Goal: Information Seeking & Learning: Learn about a topic

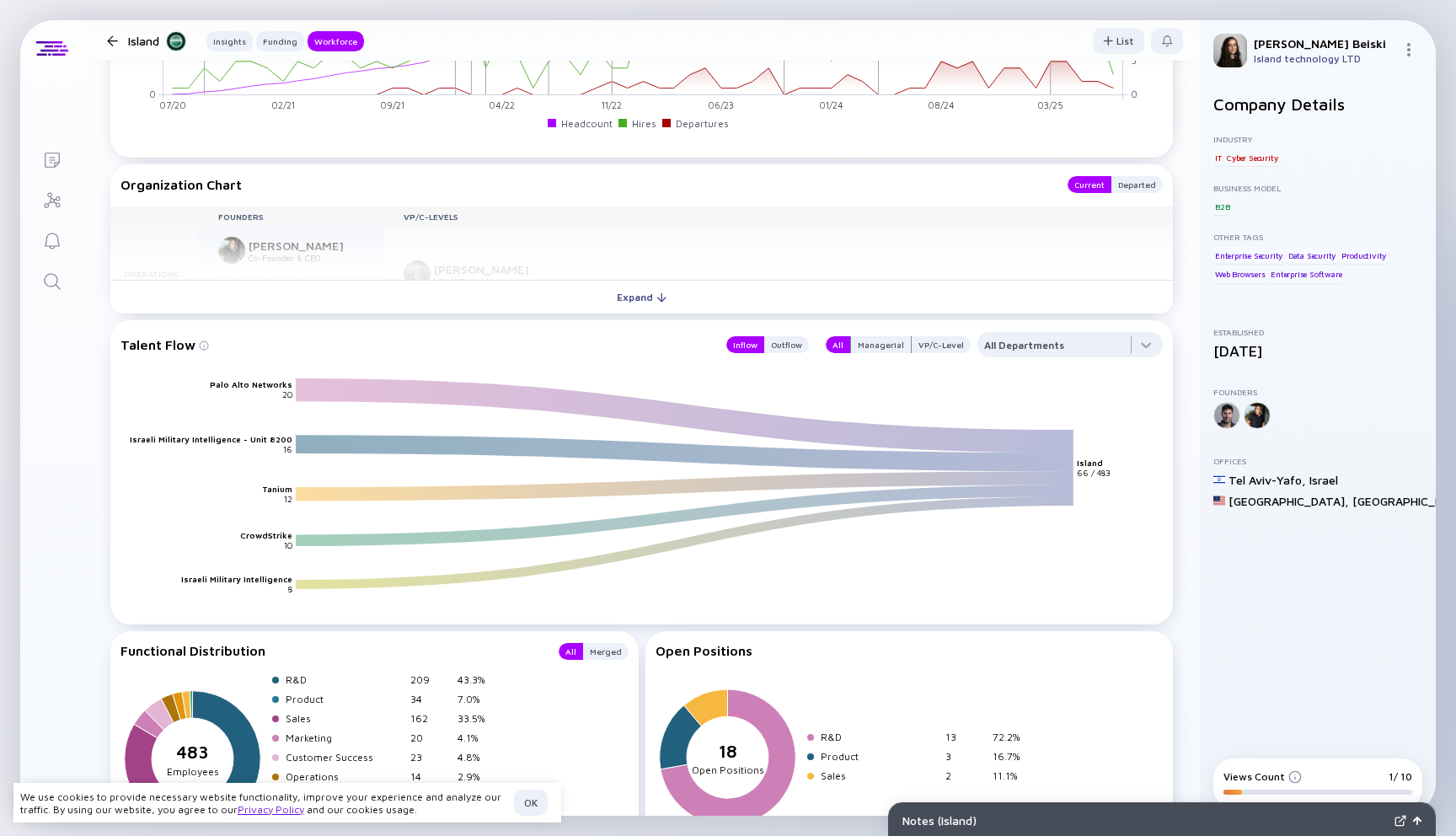
scroll to position [1837, 0]
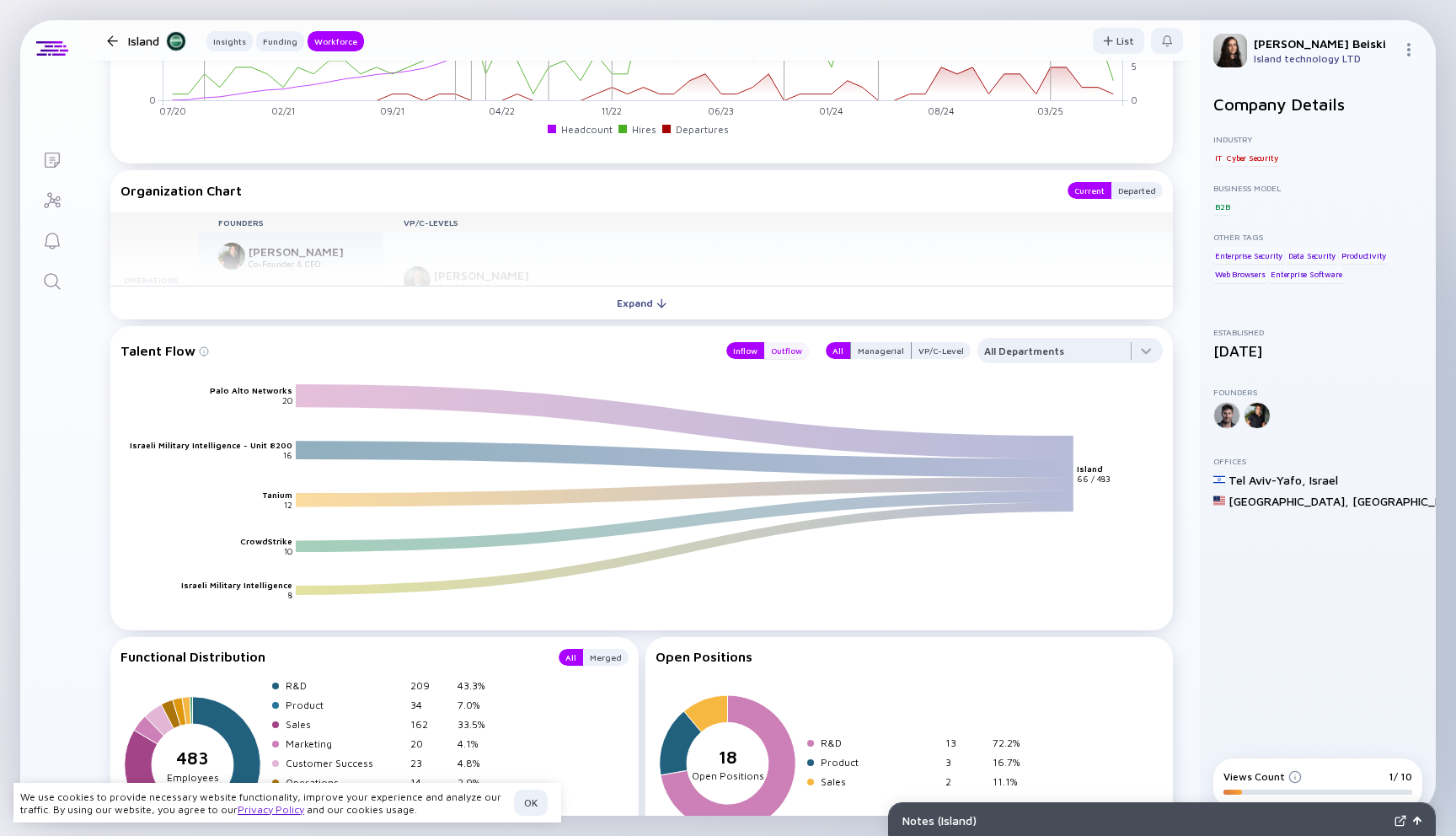
click at [793, 355] on div "Outflow" at bounding box center [786, 351] width 45 height 17
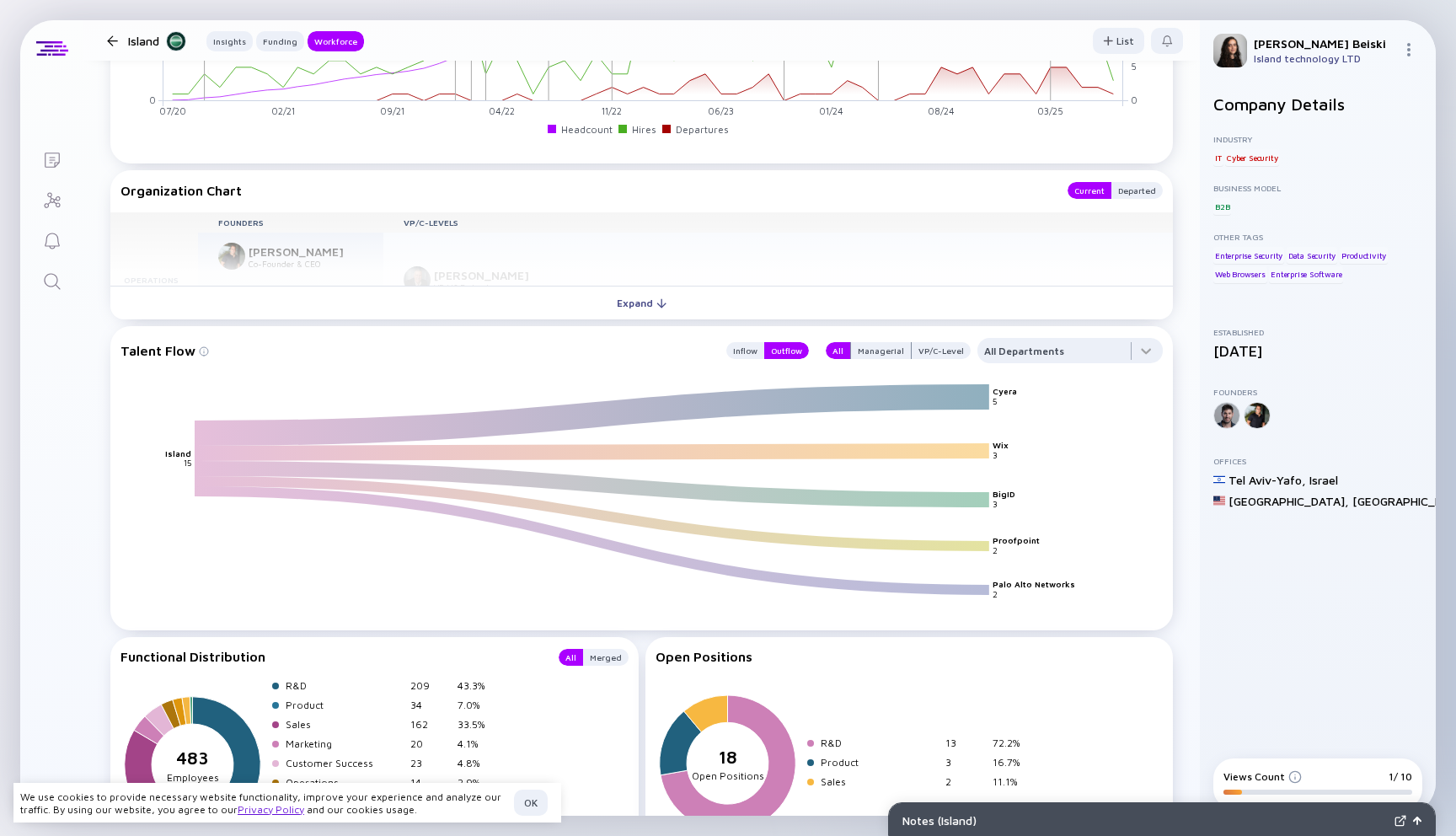
click at [898, 397] on icon at bounding box center [592, 415] width 795 height 36
click at [999, 390] on text "Cyera" at bounding box center [1005, 392] width 25 height 10
click at [188, 446] on icon "[PERSON_NAME] BigID Proofpoint [GEOGRAPHIC_DATA] 5 3 3 2 2 15" at bounding box center [649, 506] width 1043 height 245
click at [221, 433] on icon at bounding box center [592, 415] width 795 height 36
click at [279, 433] on icon at bounding box center [592, 415] width 795 height 36
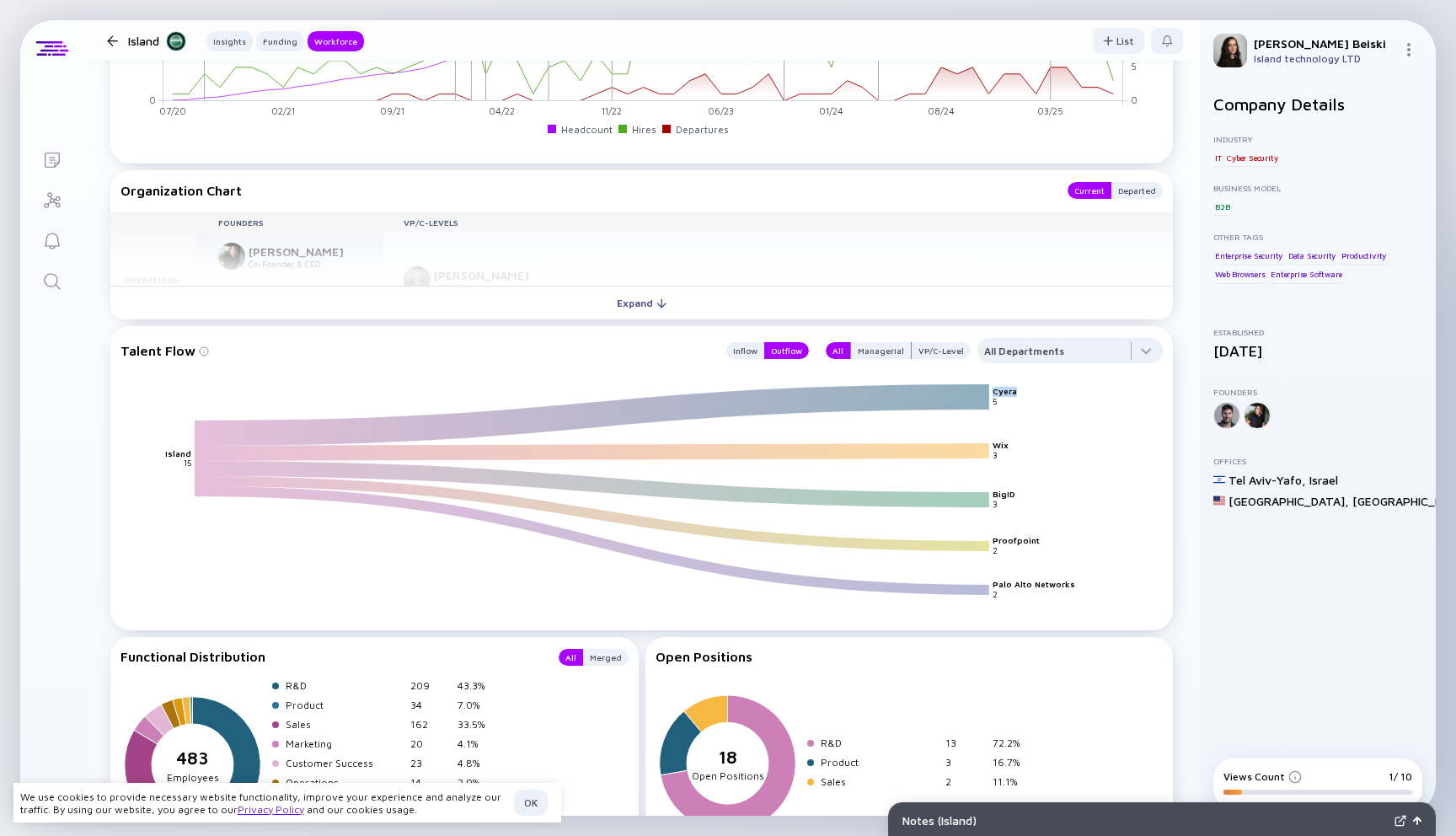
click at [280, 433] on icon at bounding box center [592, 415] width 795 height 36
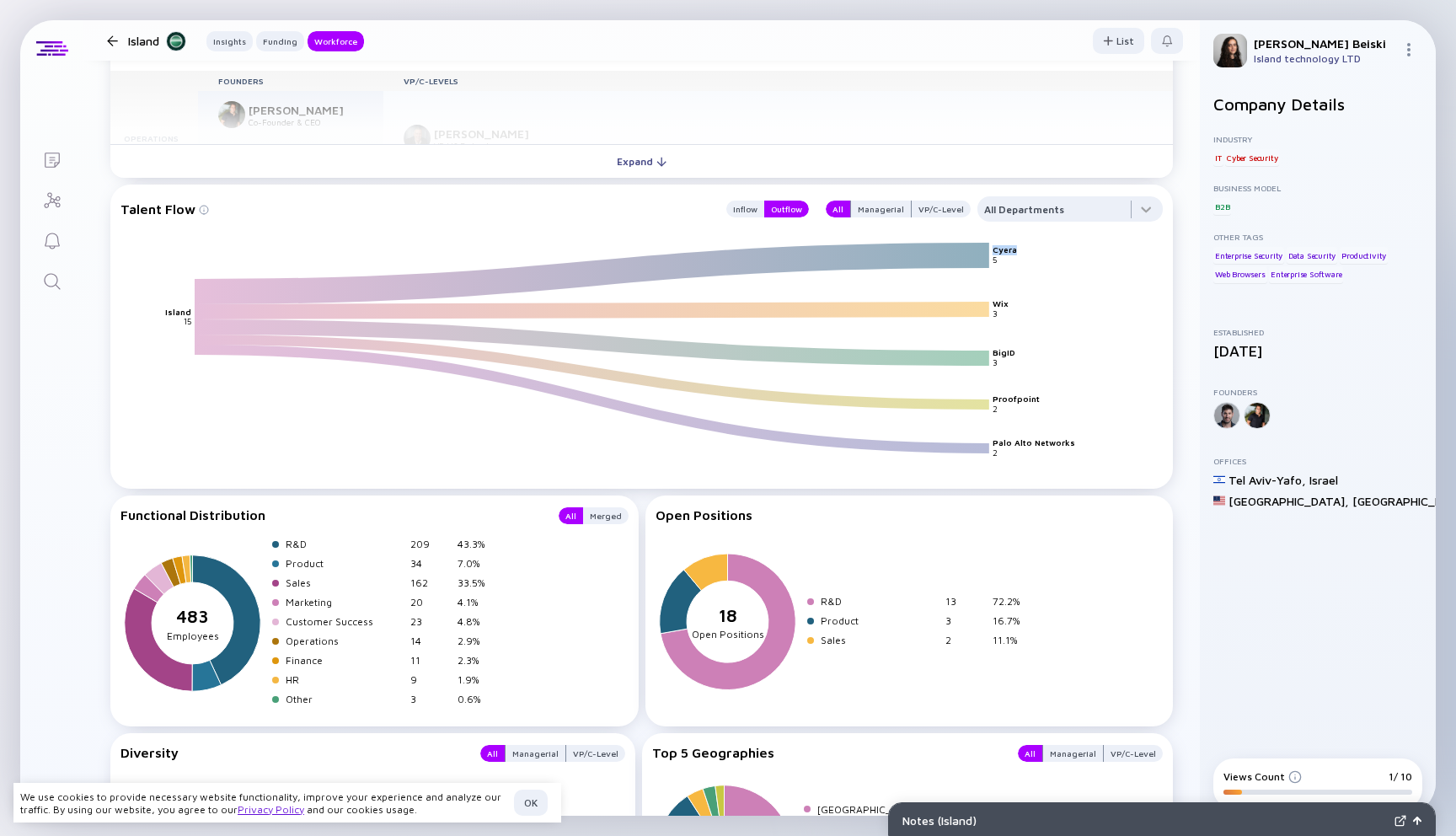
scroll to position [1972, 0]
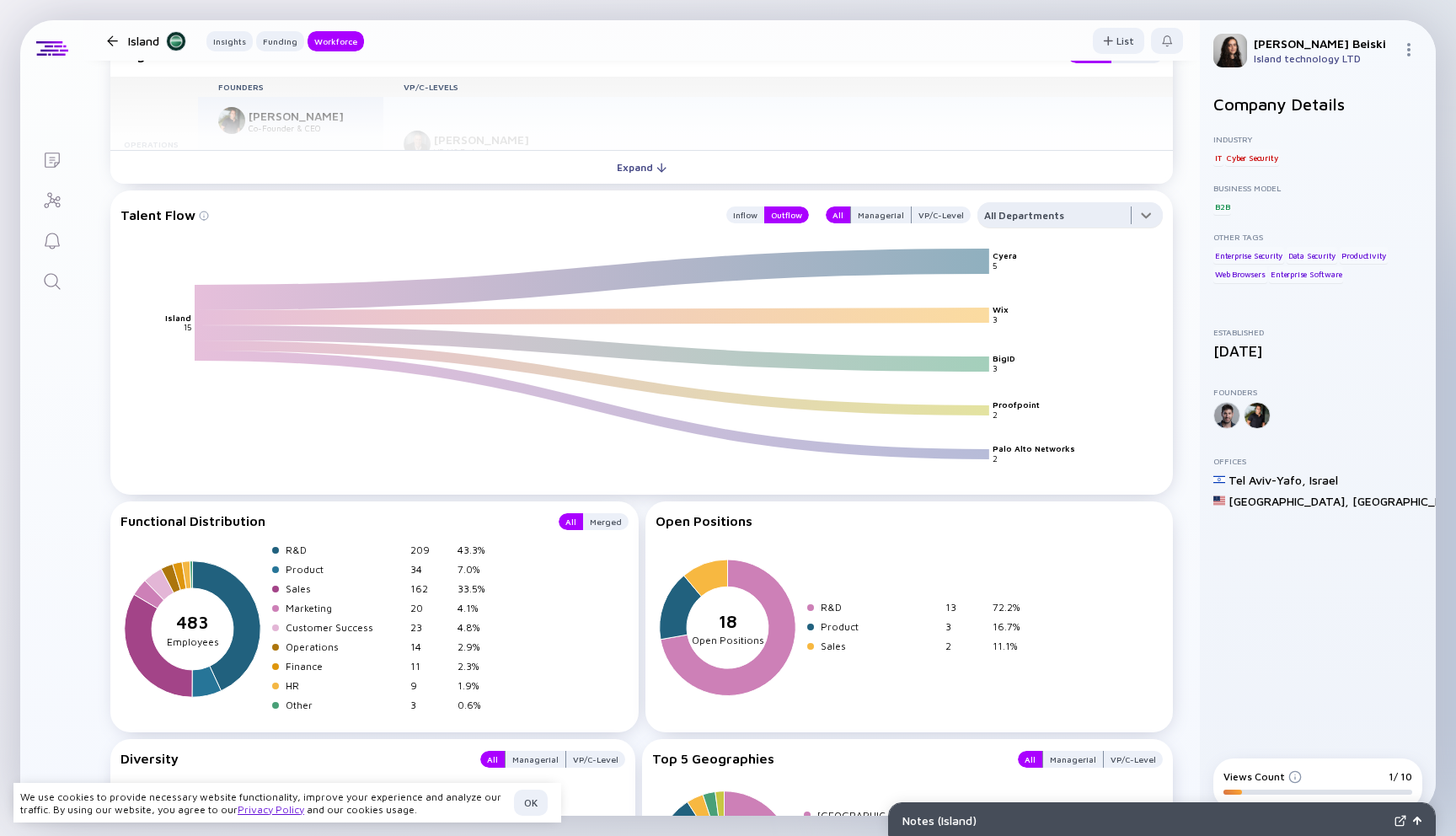
click at [1029, 215] on div at bounding box center [1070, 219] width 186 height 33
click at [999, 388] on div "R&D" at bounding box center [1071, 382] width 186 height 33
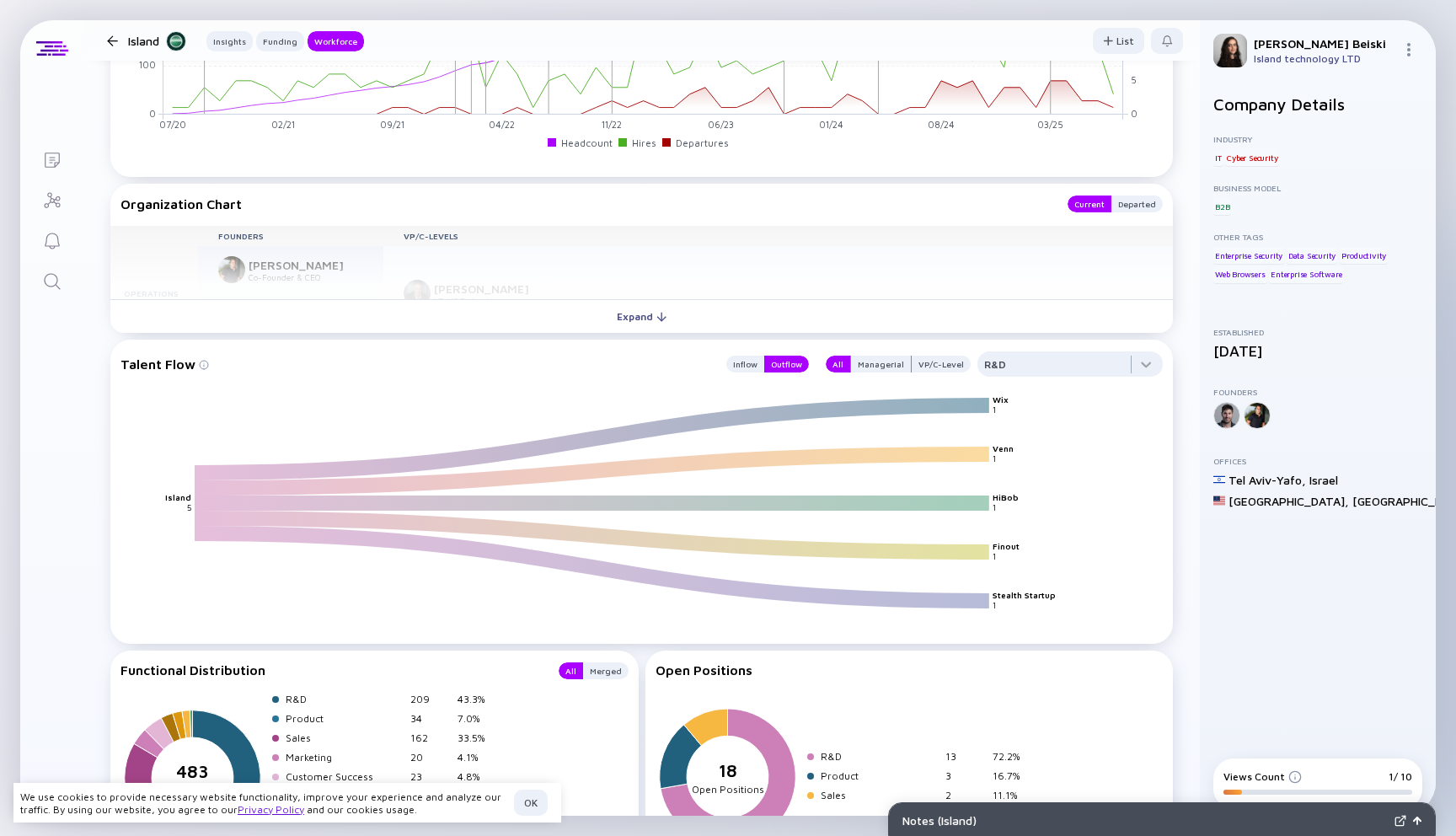
scroll to position [1821, 0]
click at [1048, 367] on div at bounding box center [1070, 369] width 186 height 33
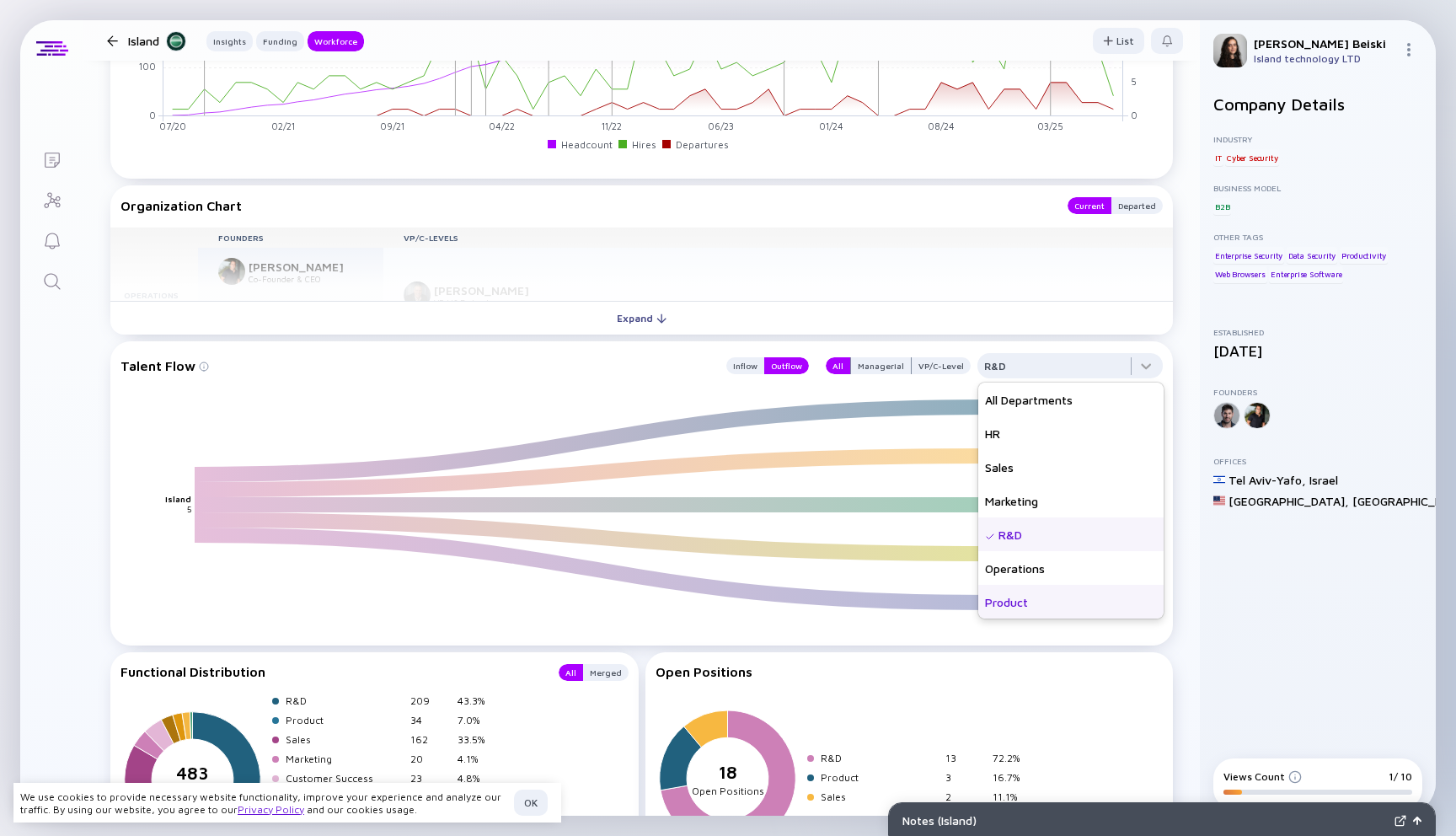
click at [1005, 608] on div "Product" at bounding box center [1071, 601] width 186 height 33
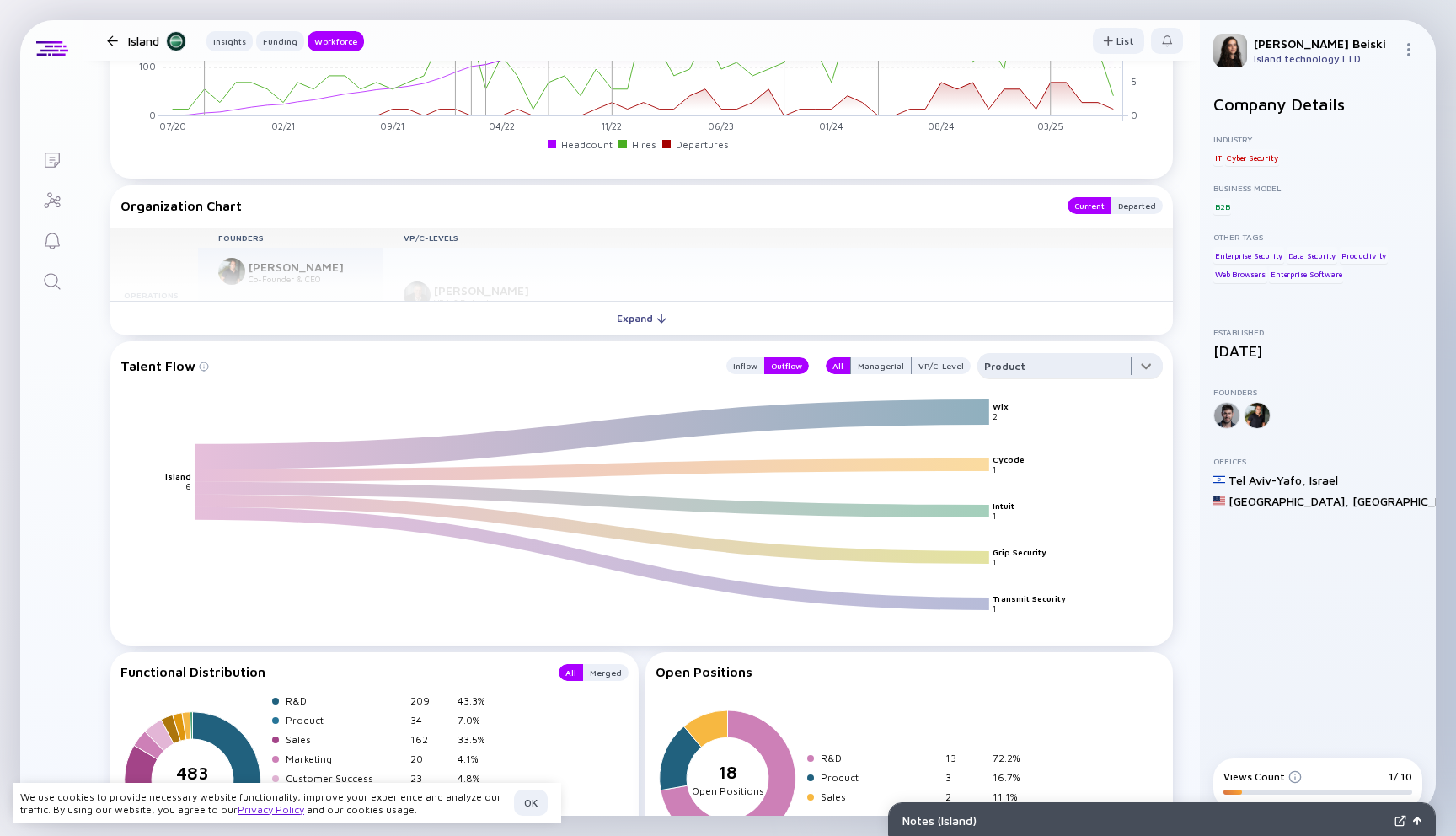
click at [1076, 362] on div at bounding box center [1070, 369] width 186 height 33
click at [1029, 438] on div "HR" at bounding box center [1071, 433] width 186 height 33
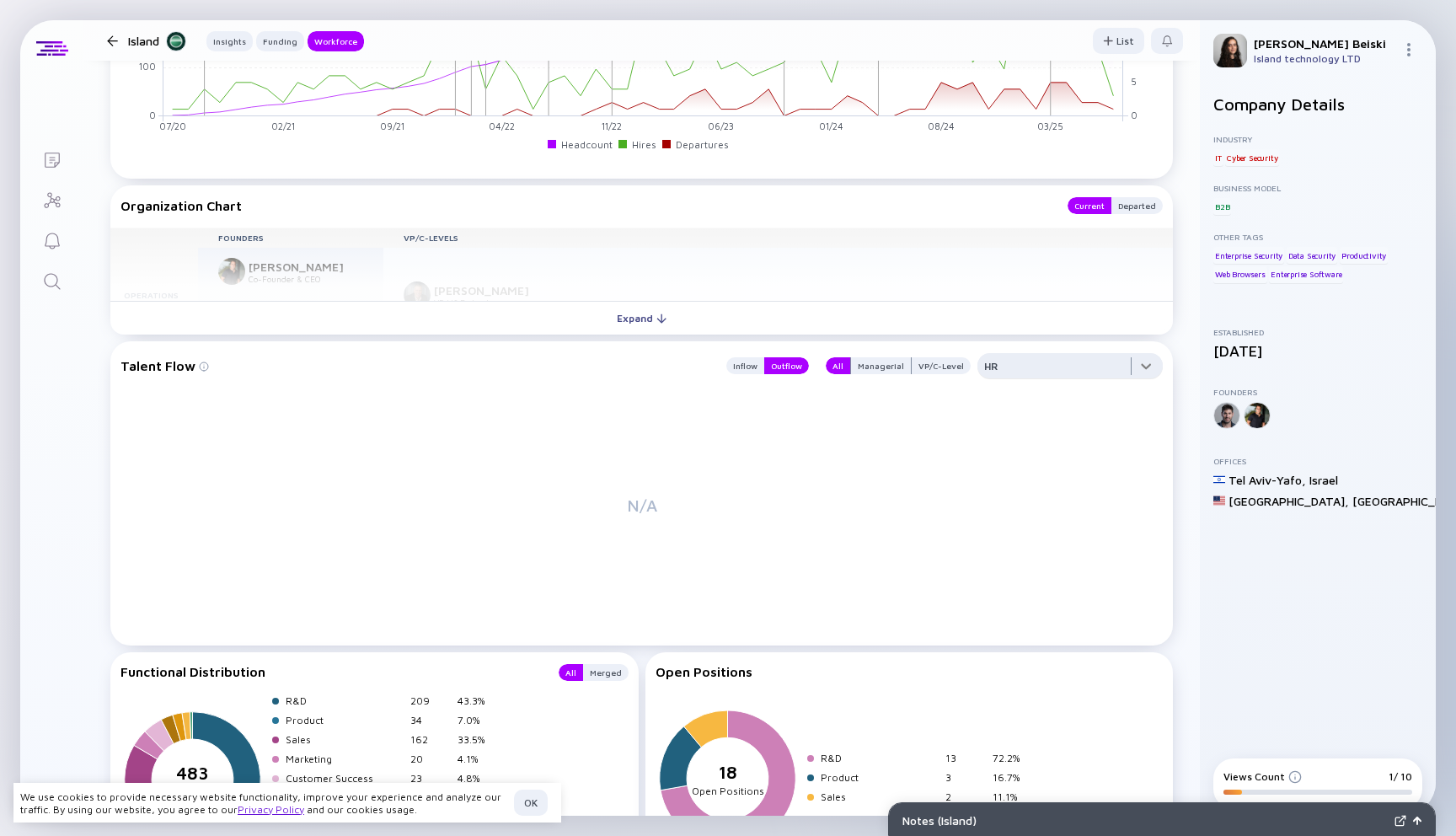
click at [1036, 362] on div at bounding box center [1070, 369] width 186 height 33
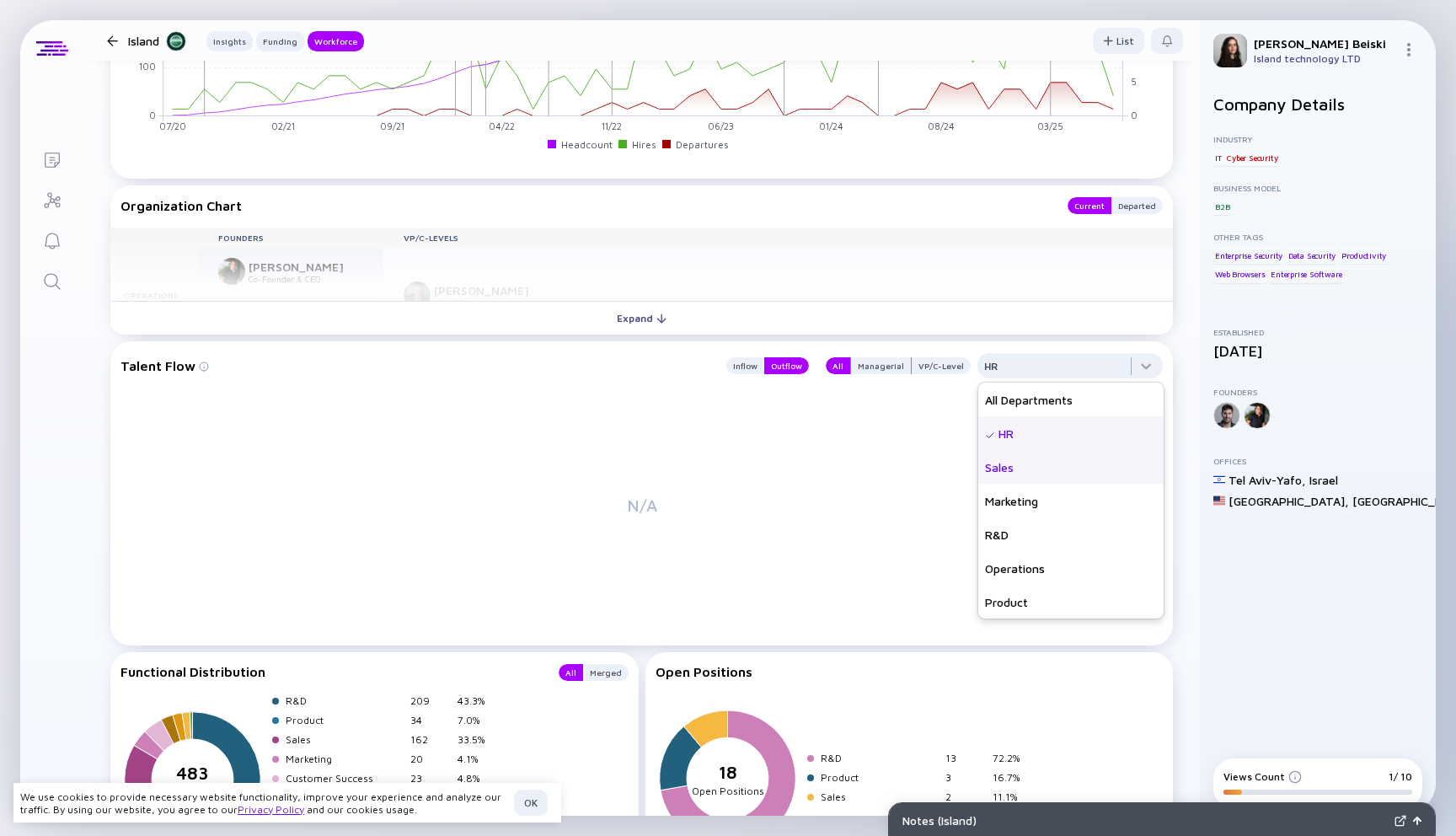
click at [1007, 471] on div "Sales" at bounding box center [1071, 466] width 186 height 33
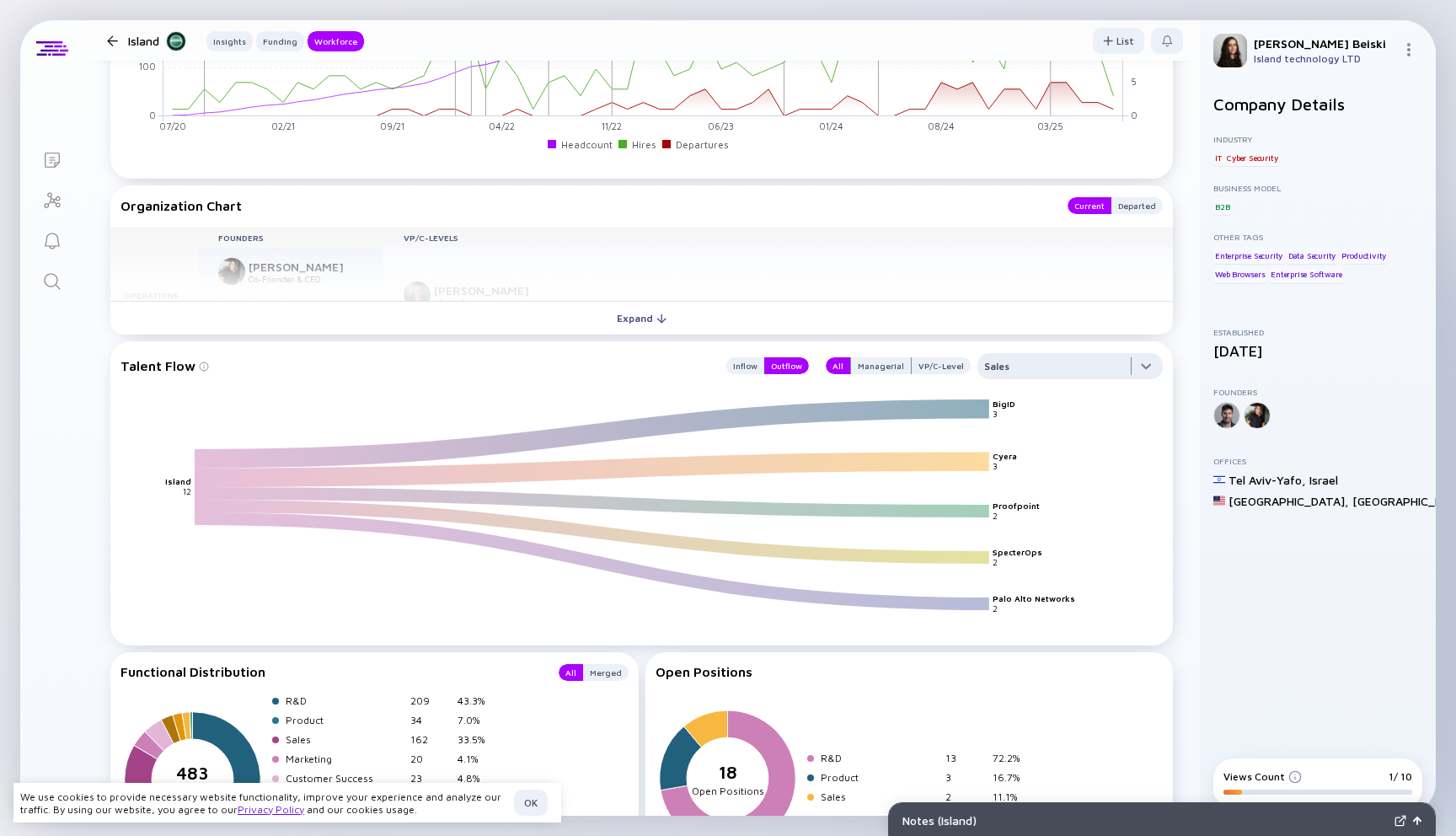
click at [1029, 369] on div at bounding box center [1070, 369] width 186 height 33
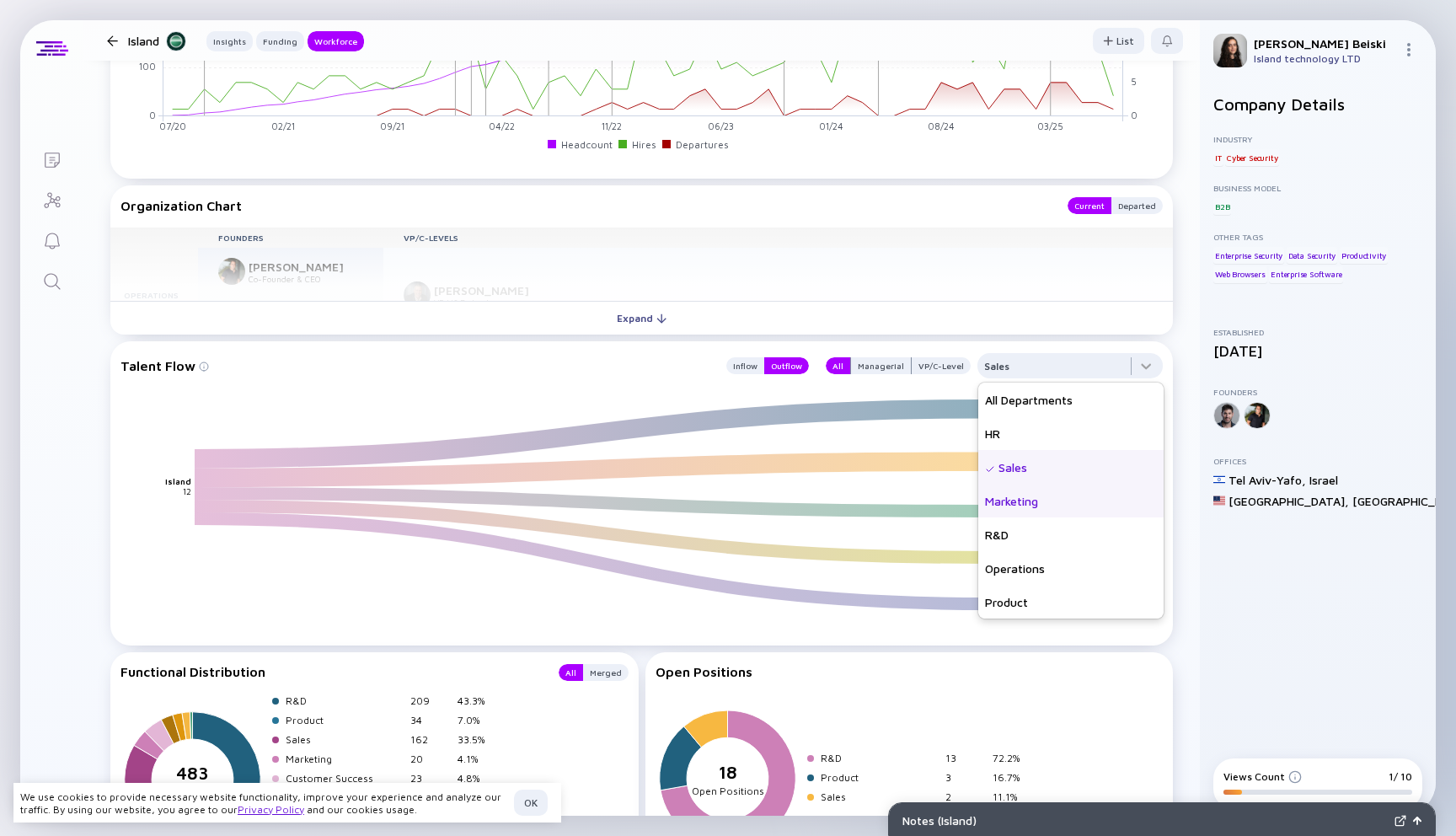
click at [1015, 515] on div "Marketing" at bounding box center [1071, 499] width 186 height 33
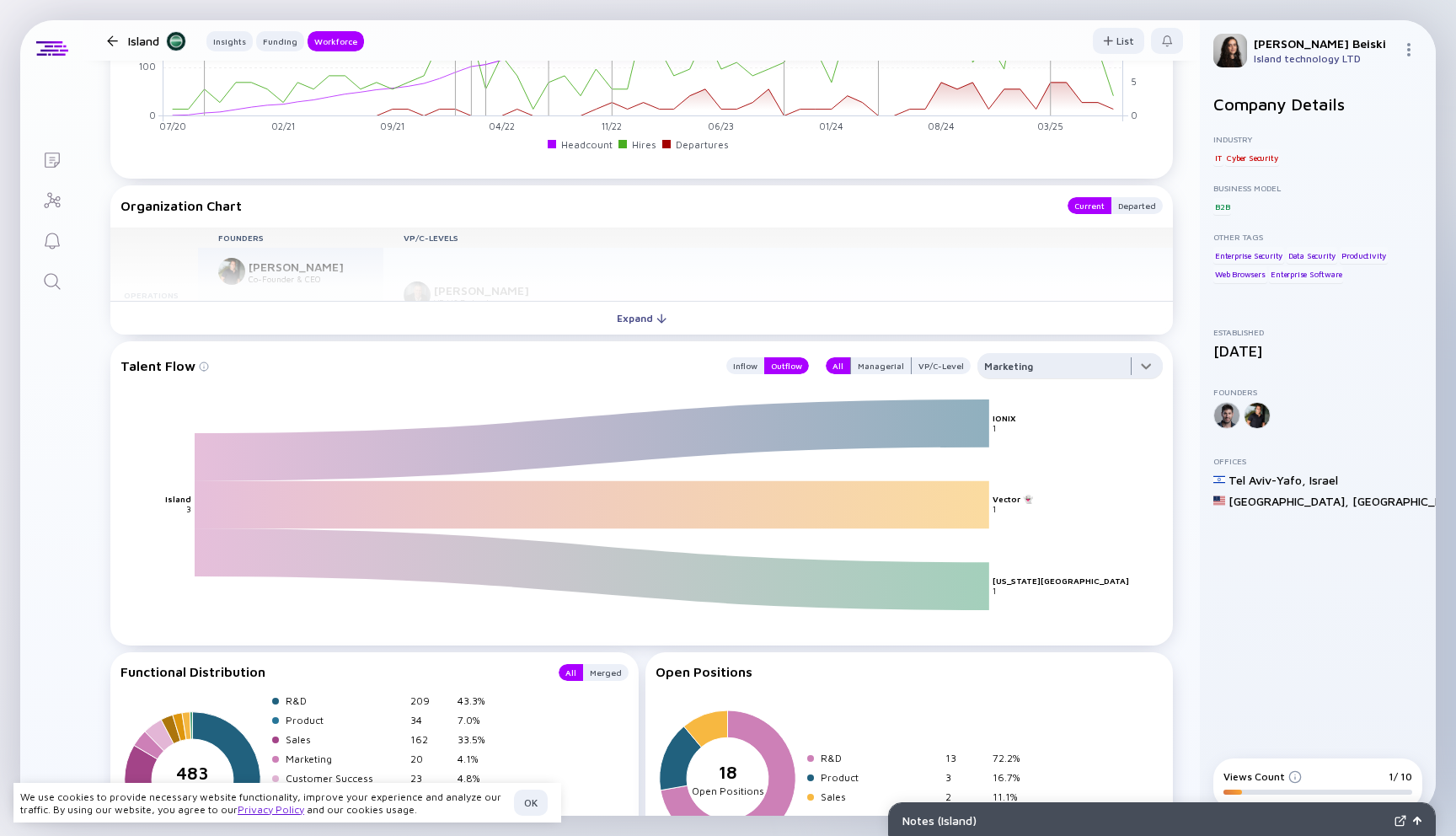
click at [1051, 370] on div at bounding box center [1070, 369] width 186 height 33
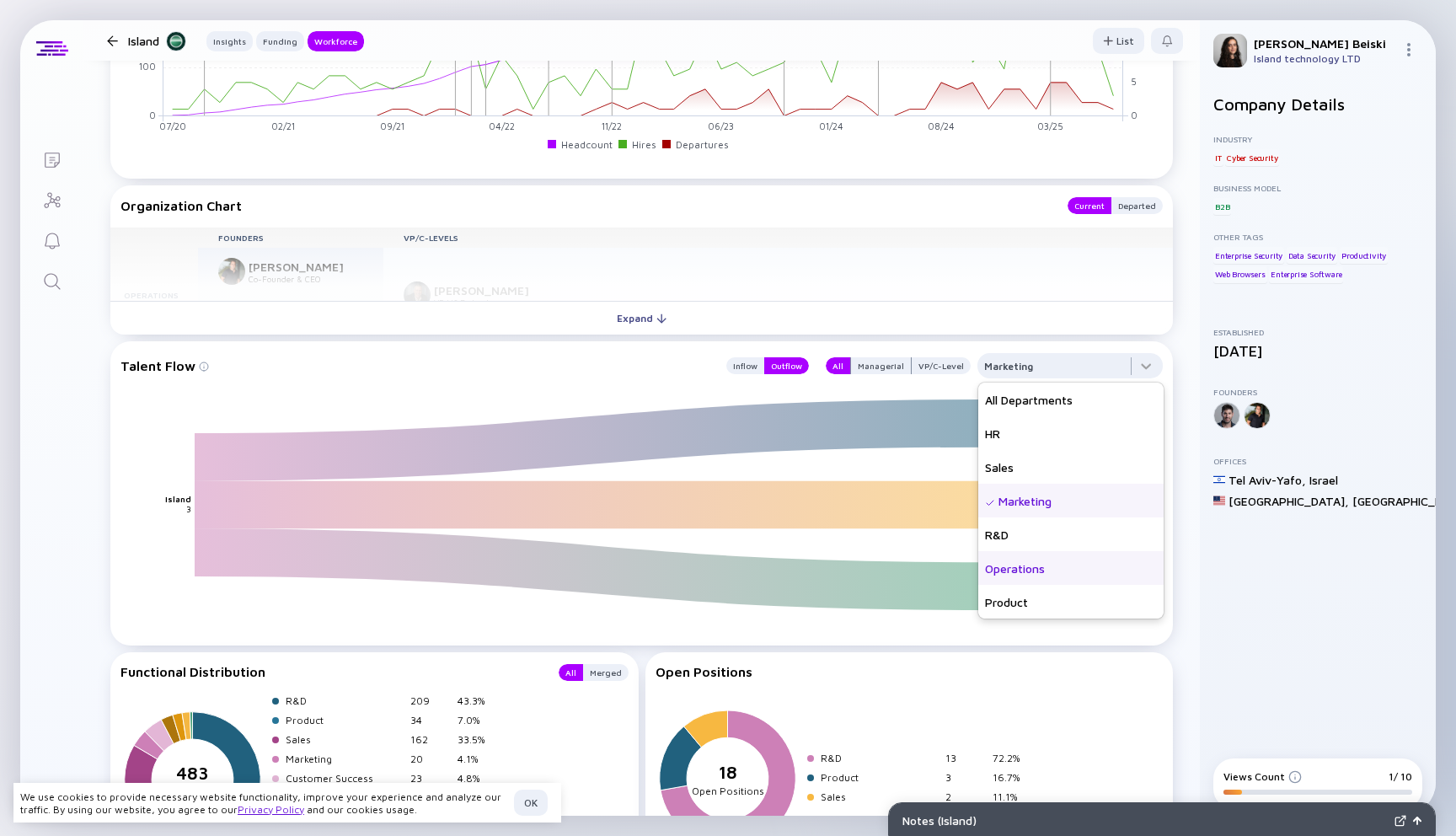
click at [1028, 570] on div "Operations" at bounding box center [1071, 567] width 186 height 33
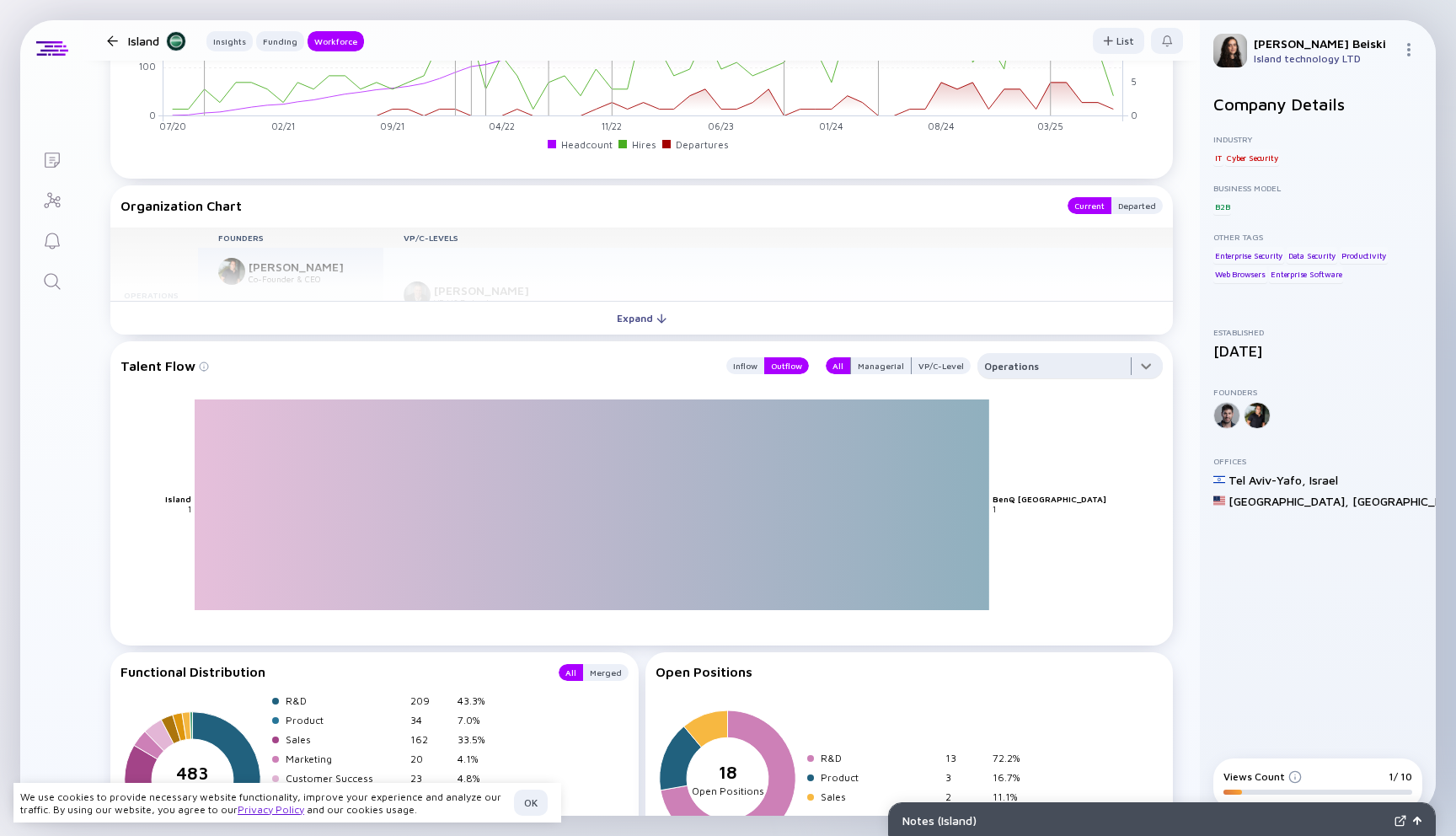
click at [1027, 372] on div at bounding box center [1070, 369] width 186 height 33
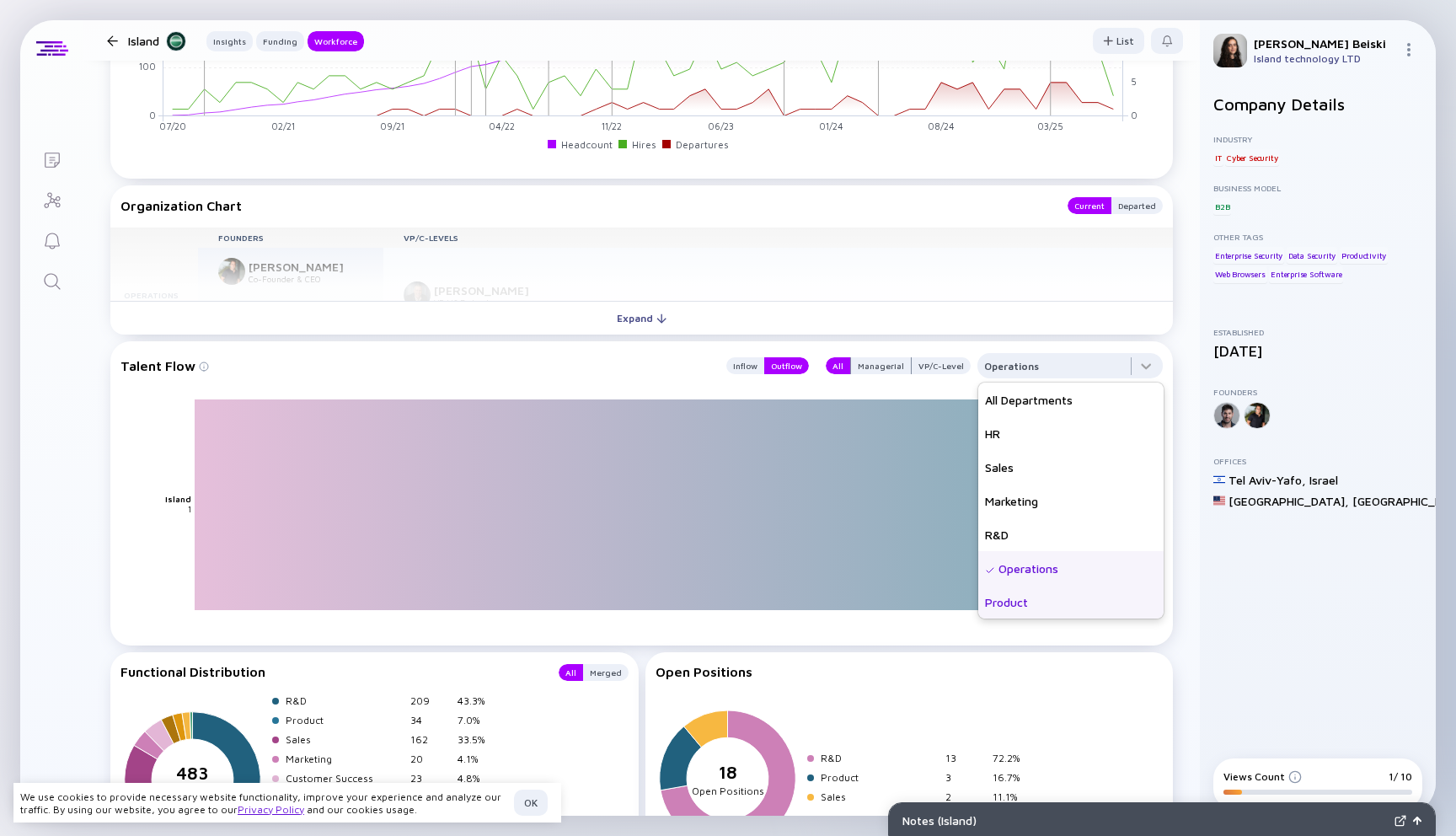
click at [1013, 605] on div "Product" at bounding box center [1071, 601] width 186 height 33
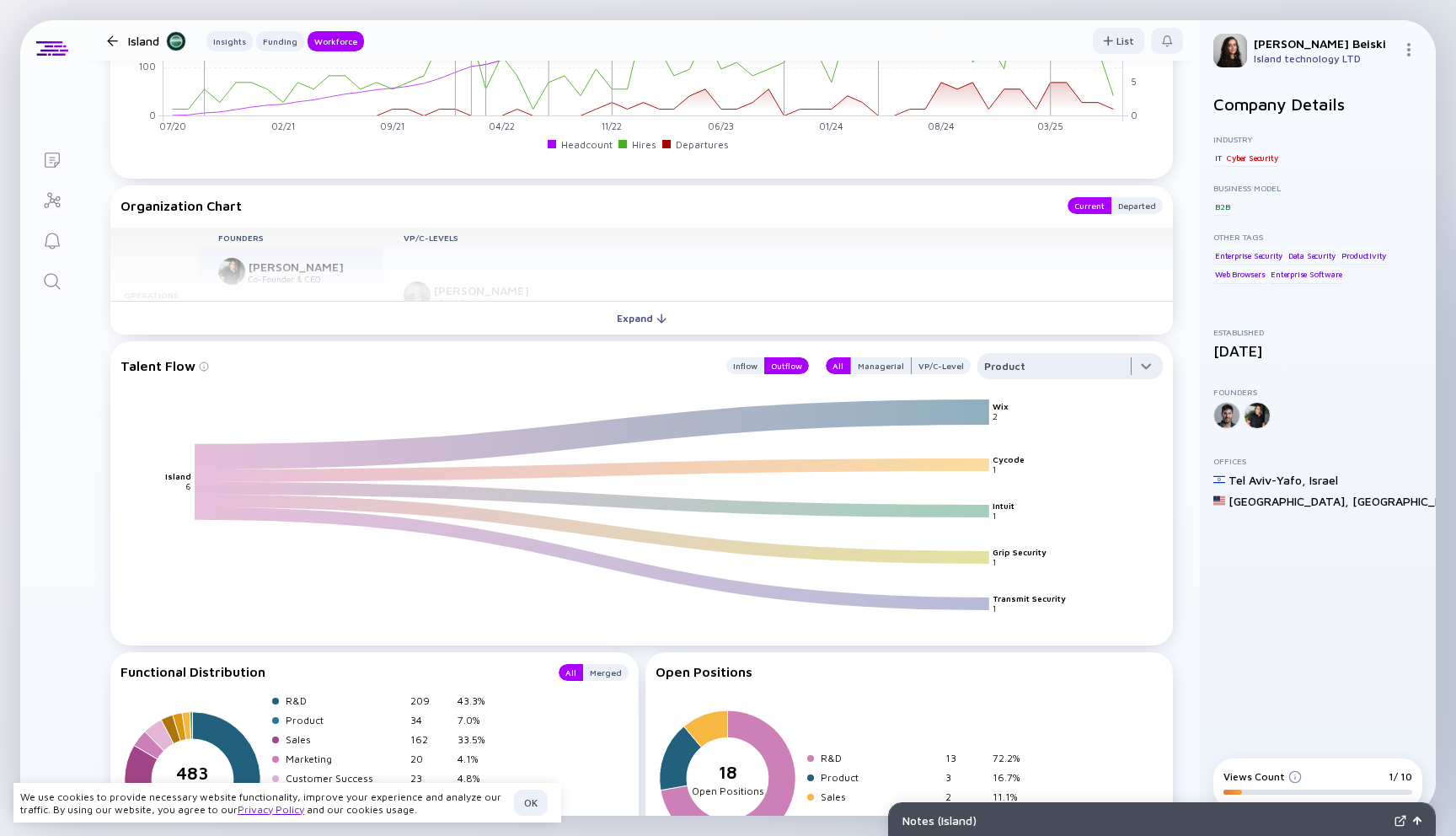
click at [1015, 379] on div at bounding box center [1070, 369] width 186 height 33
click at [1013, 397] on div "All Departments" at bounding box center [1071, 399] width 186 height 33
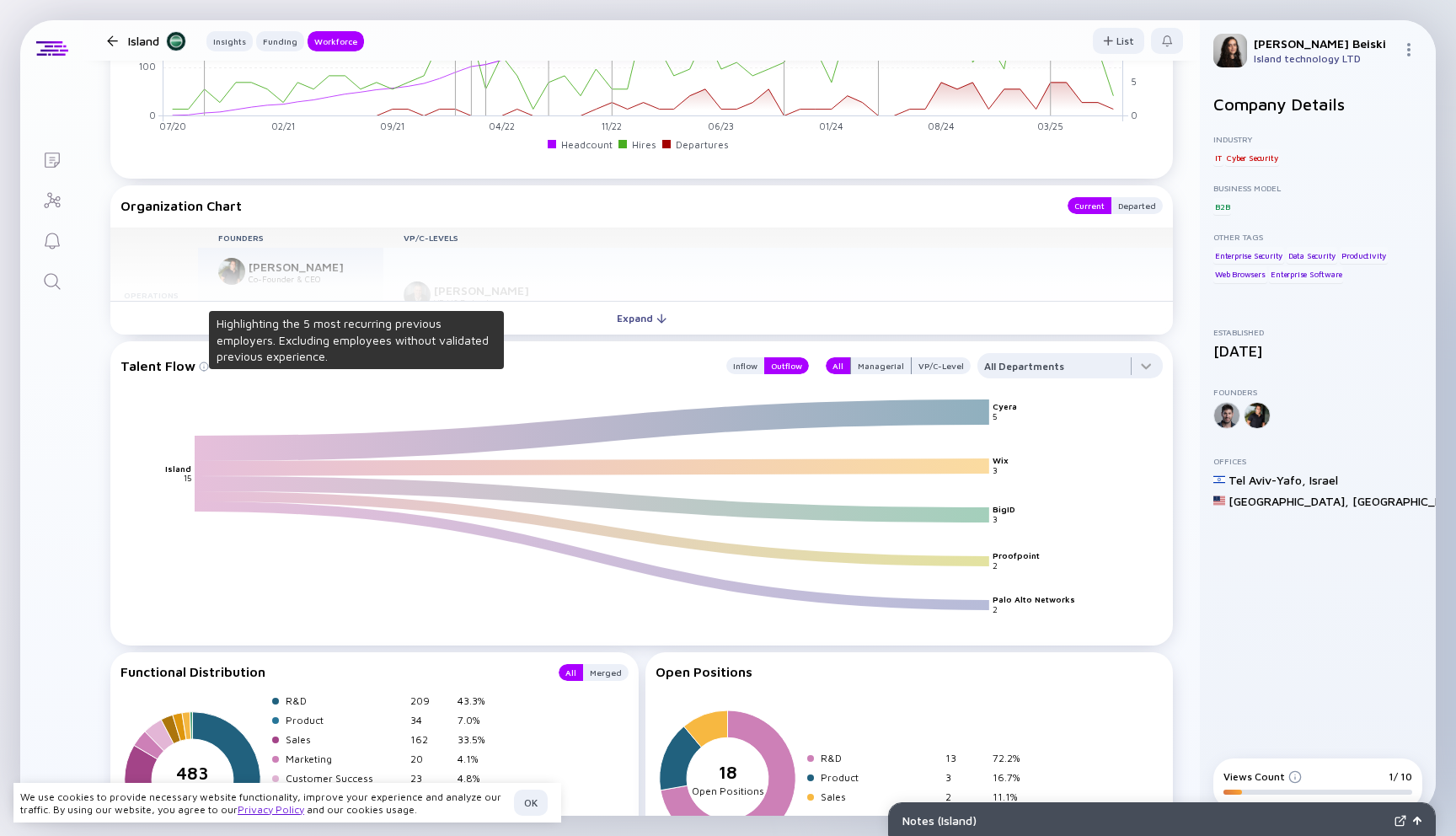
click at [199, 366] on img at bounding box center [204, 366] width 10 height 10
